Goal: Information Seeking & Learning: Learn about a topic

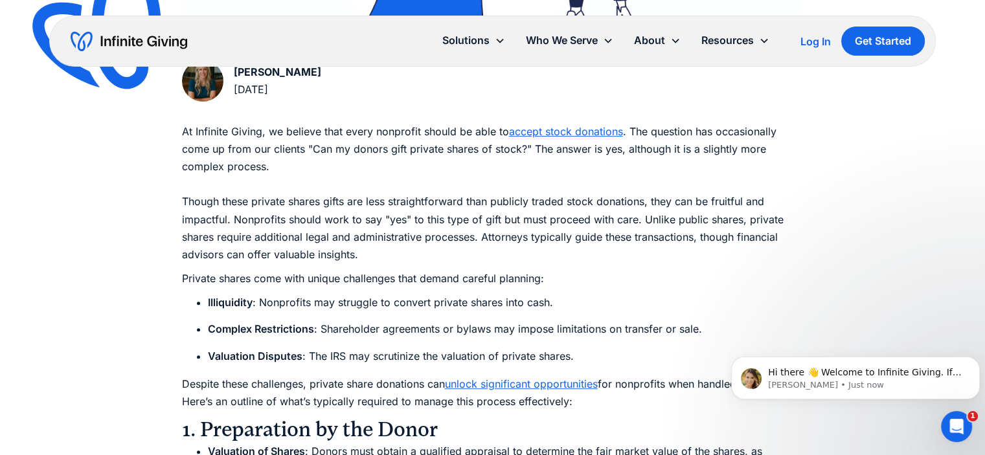
scroll to position [648, 0]
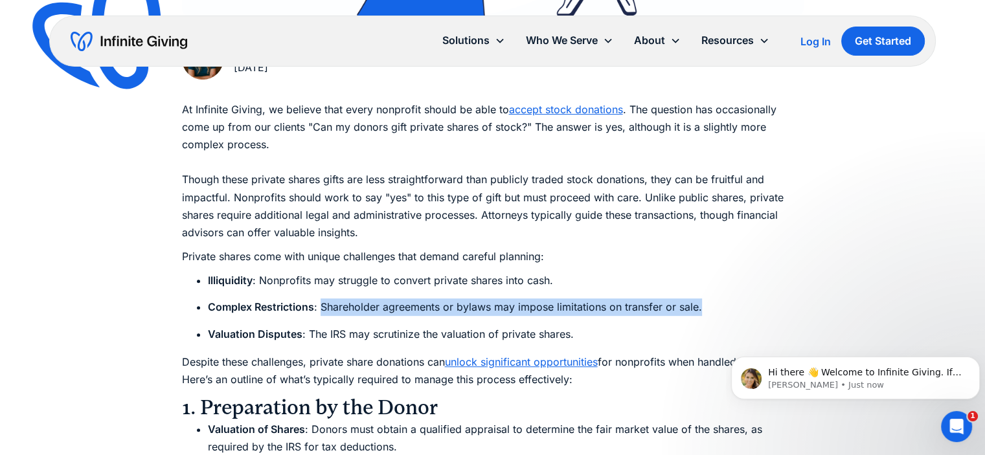
drag, startPoint x: 320, startPoint y: 308, endPoint x: 708, endPoint y: 302, distance: 388.1
click at [708, 302] on li "Complex Restrictions : Shareholder agreements or bylaws may impose limitations …" at bounding box center [506, 307] width 596 height 17
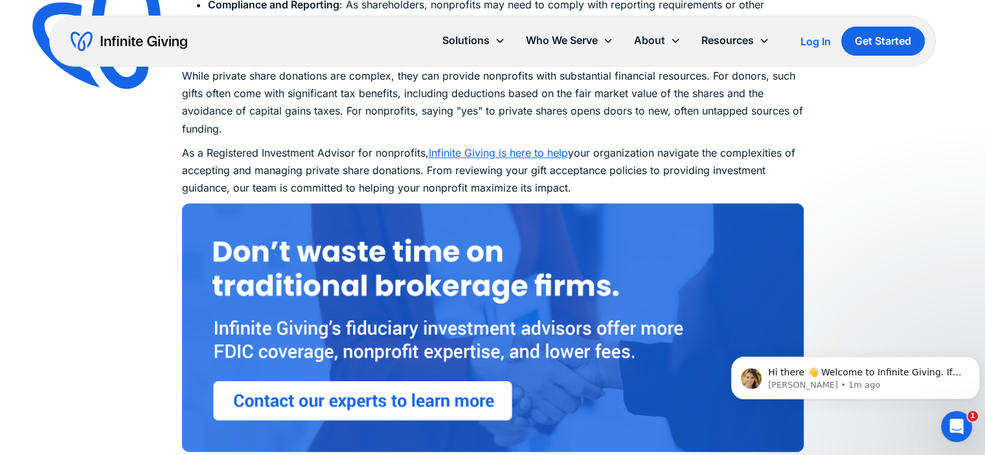
scroll to position [1490, 0]
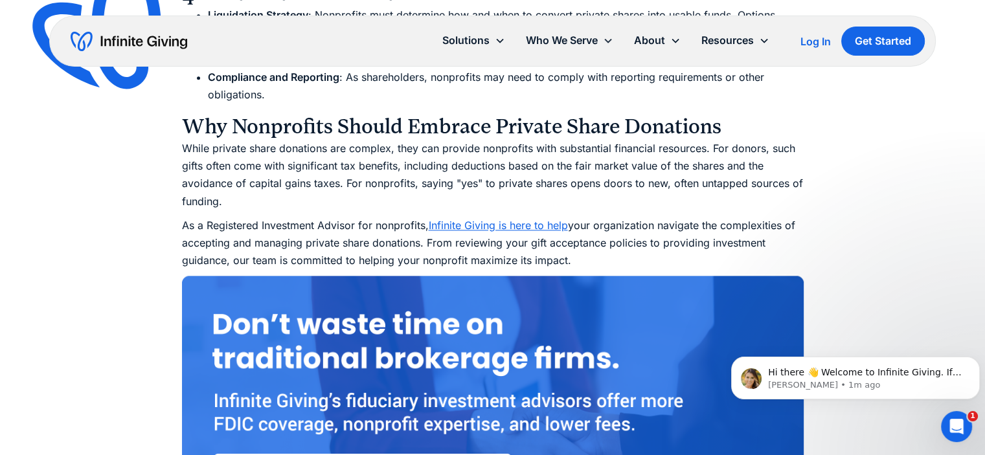
click at [476, 229] on link "Infinite Giving is here to help" at bounding box center [498, 225] width 139 height 13
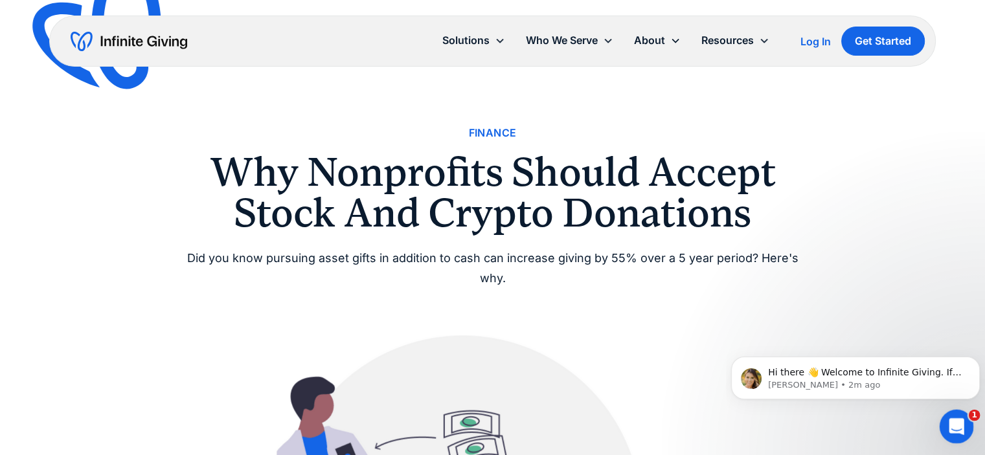
click at [950, 424] on icon "Open Intercom Messenger" at bounding box center [955, 425] width 21 height 21
